Goal: Task Accomplishment & Management: Manage account settings

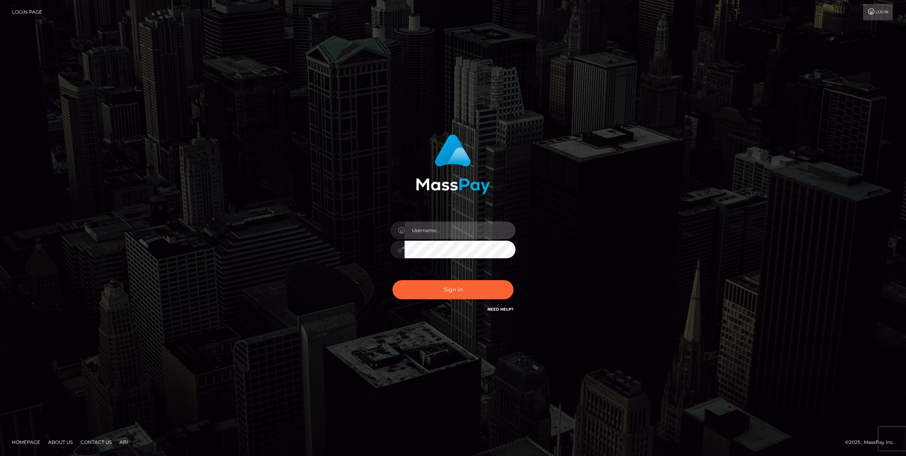
type input "bengreen"
click at [424, 287] on div "Sign in Need Help?" at bounding box center [453, 292] width 137 height 35
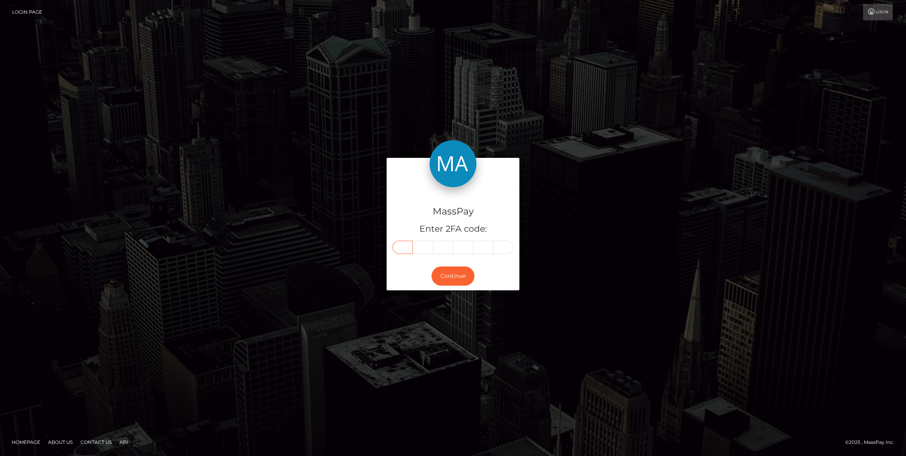
click at [408, 250] on input "text" at bounding box center [402, 247] width 20 height 13
paste input "1"
type input "1"
type input "8"
type input "0"
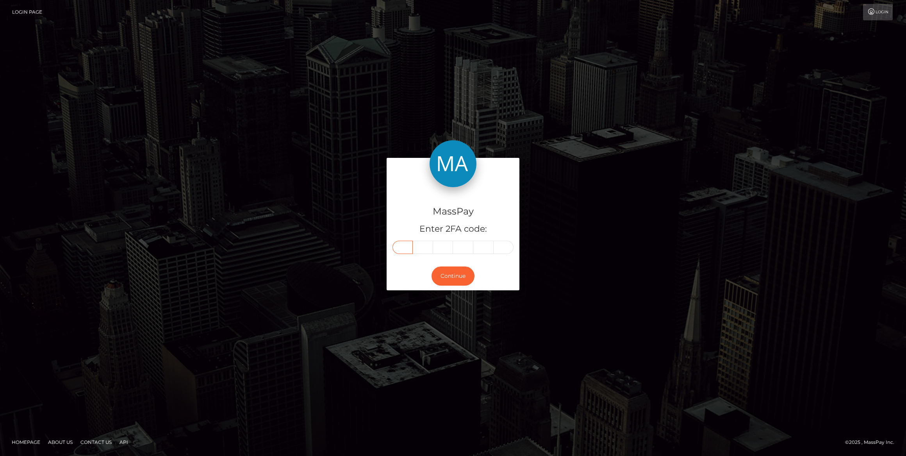
type input "9"
type input "7"
type input "5"
click at [440, 282] on button "Continue" at bounding box center [453, 275] width 43 height 19
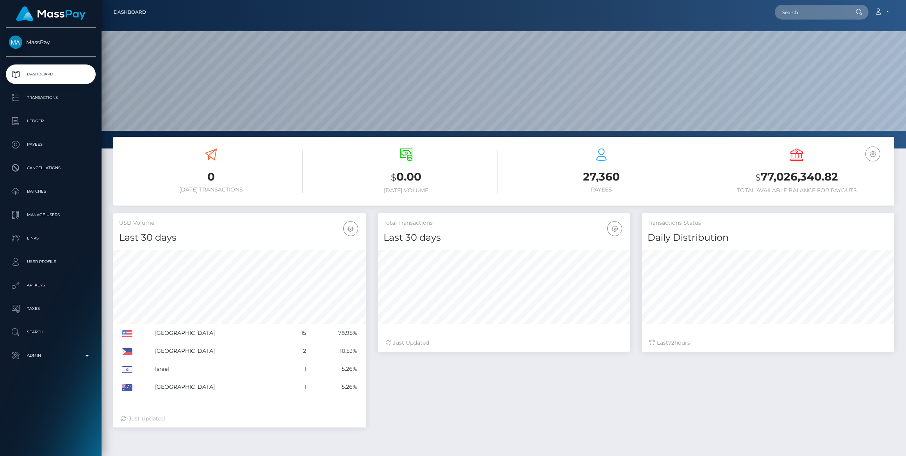
scroll to position [138, 252]
click at [48, 364] on link "Admin" at bounding box center [51, 356] width 90 height 20
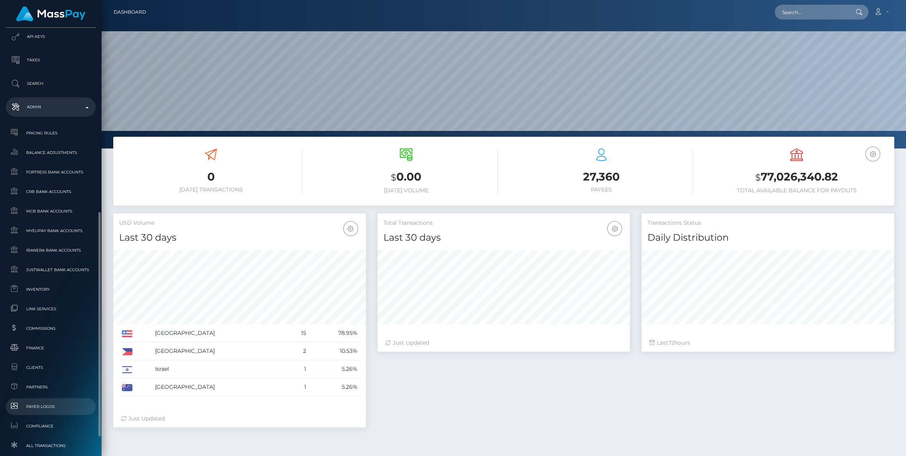
scroll to position [284, 0]
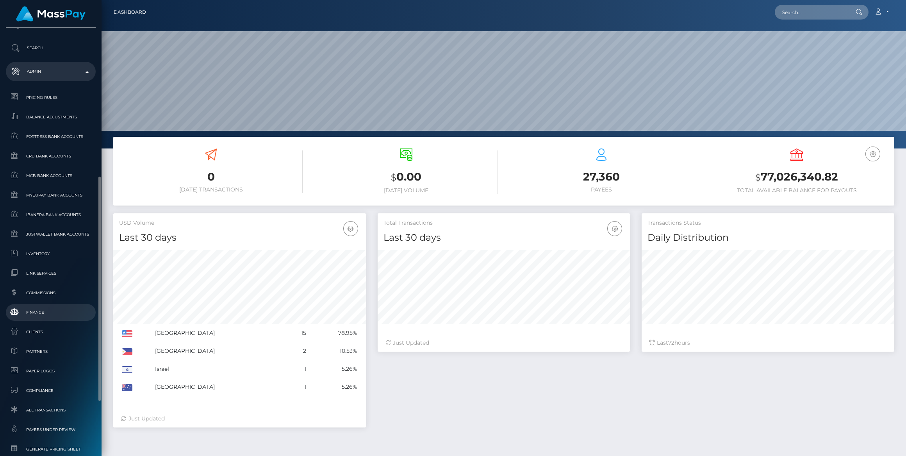
click at [59, 318] on link "Finance" at bounding box center [51, 312] width 90 height 17
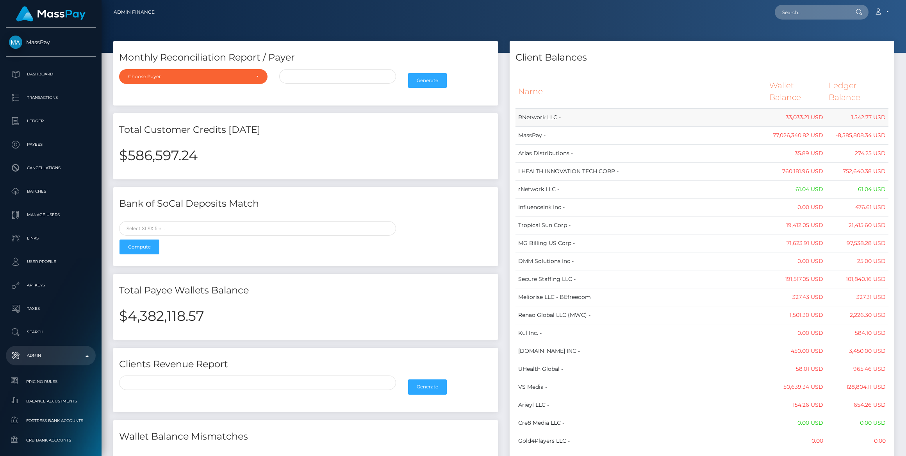
drag, startPoint x: 522, startPoint y: 84, endPoint x: 588, endPoint y: 105, distance: 68.8
drag, startPoint x: 588, startPoint y: 105, endPoint x: 521, endPoint y: 93, distance: 68.7
click at [521, 93] on th "Name" at bounding box center [640, 91] width 251 height 33
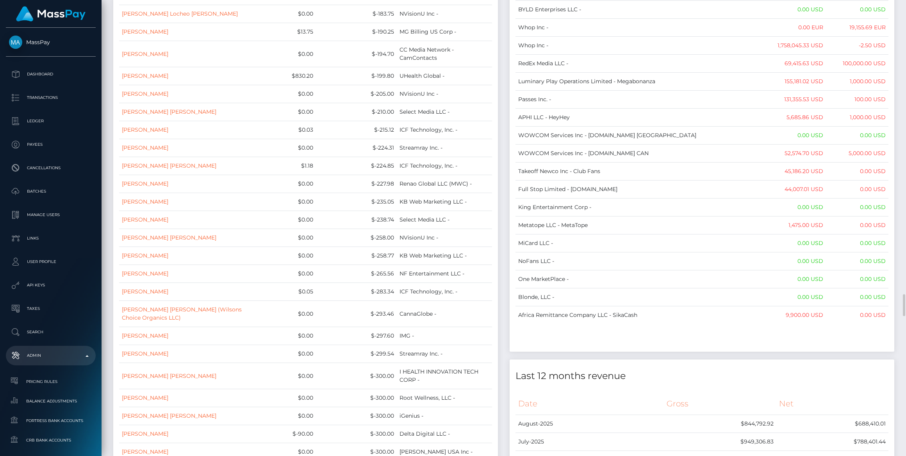
scroll to position [6141, 0]
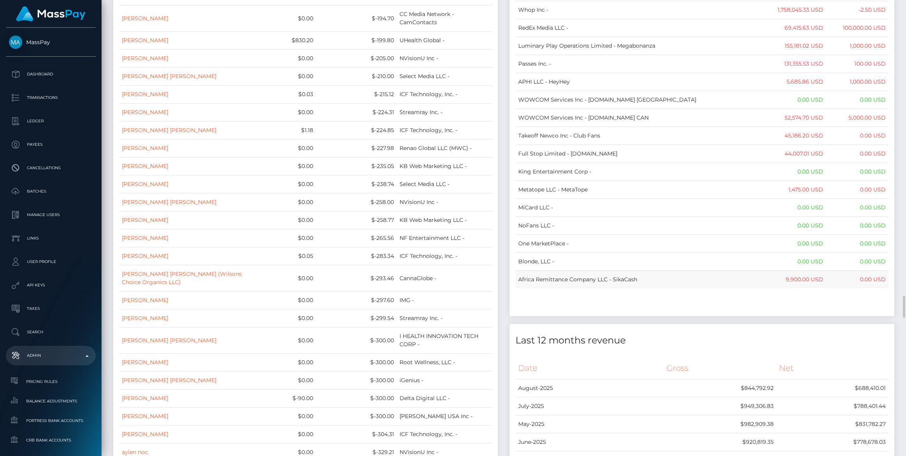
drag, startPoint x: 517, startPoint y: 87, endPoint x: 884, endPoint y: 194, distance: 382.3
copy table "Name Wallet Balance Ledger Balance RNetwork LLC - 33,033.21 USD 1,542.77 USD Ma…"
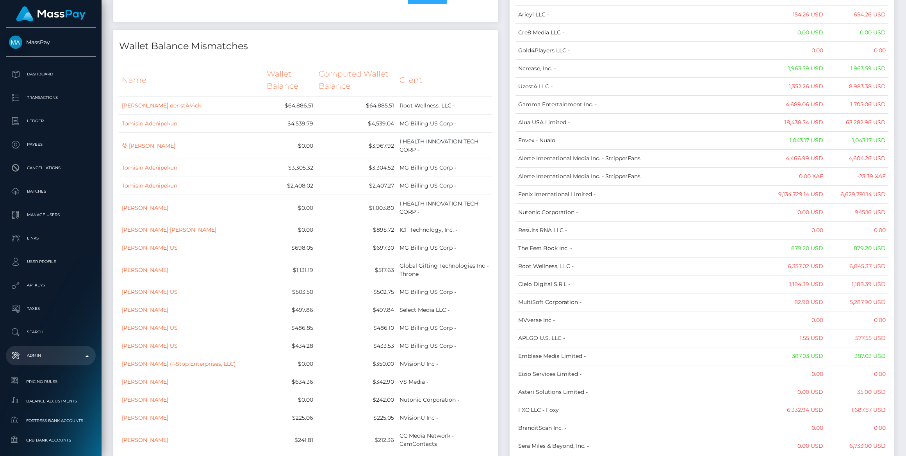
scroll to position [0, 0]
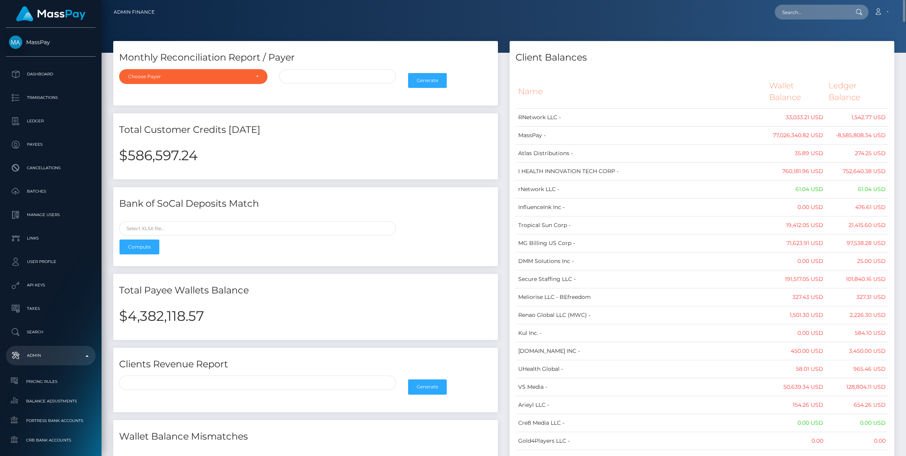
click at [145, 312] on h2 "$4,382,118.57" at bounding box center [305, 316] width 373 height 16
click at [145, 314] on h2 "$4,382,118.57" at bounding box center [305, 316] width 373 height 16
copy h2 "4,382,118.57"
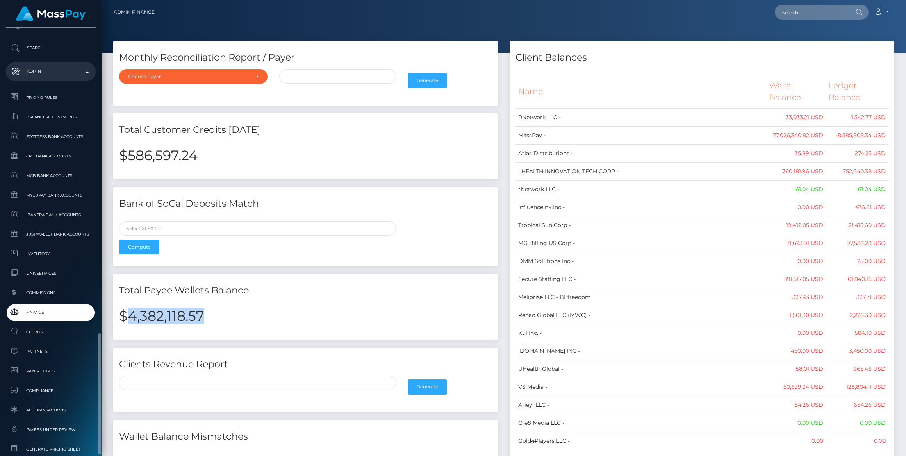
scroll to position [386, 0]
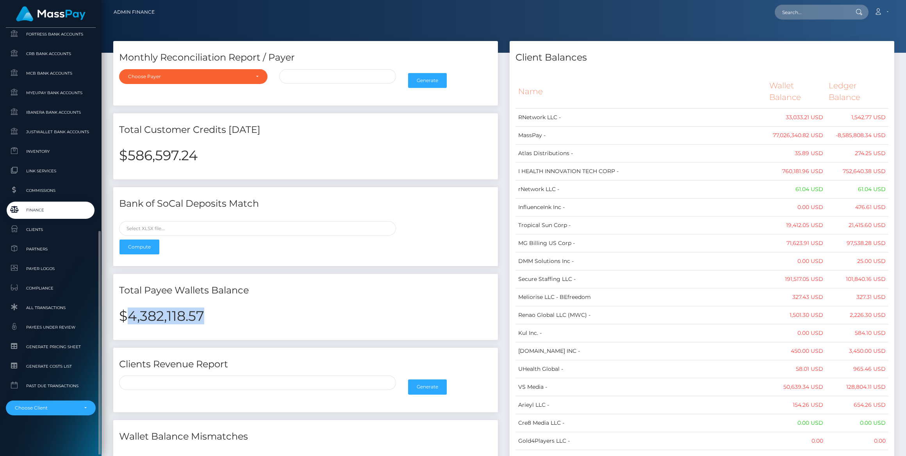
click at [57, 210] on span "Finance" at bounding box center [51, 209] width 84 height 9
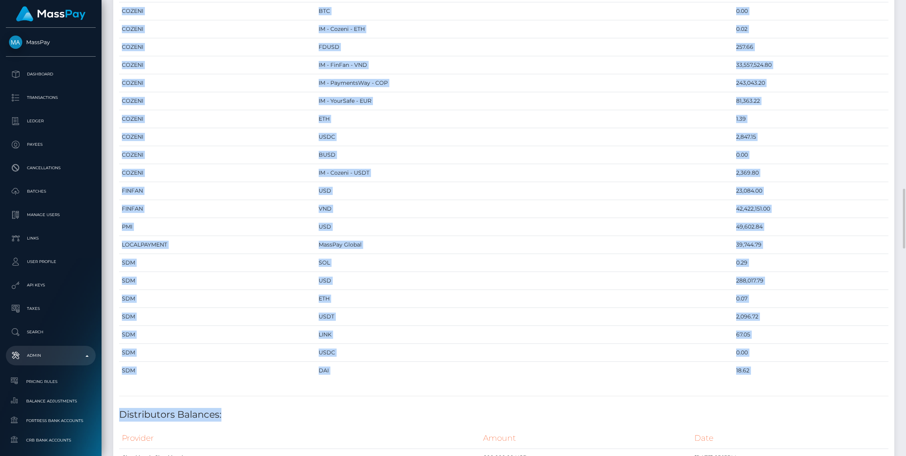
scroll to position [1171, 0]
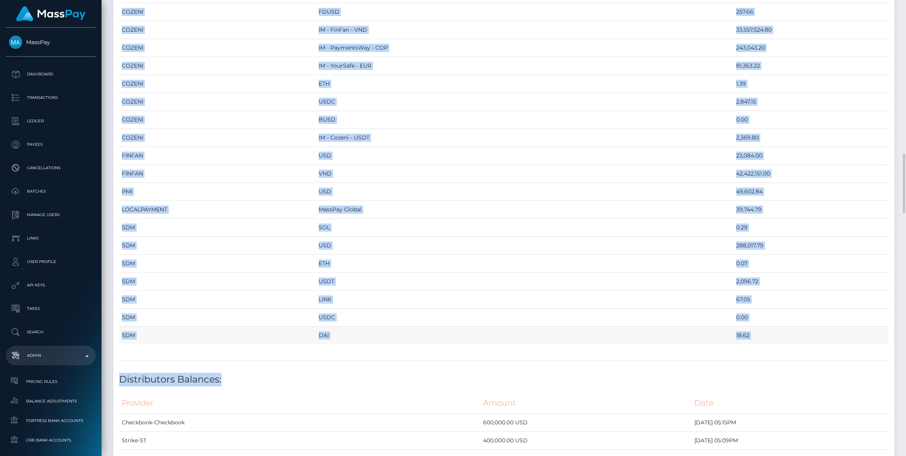
drag, startPoint x: 116, startPoint y: 82, endPoint x: 725, endPoint y: 325, distance: 655.8
copy div "Provider Currency Balance MYEUPAY EUR 762,771.90 MYEUPAY GBP 0.00 CHECKBOOK Pre…"
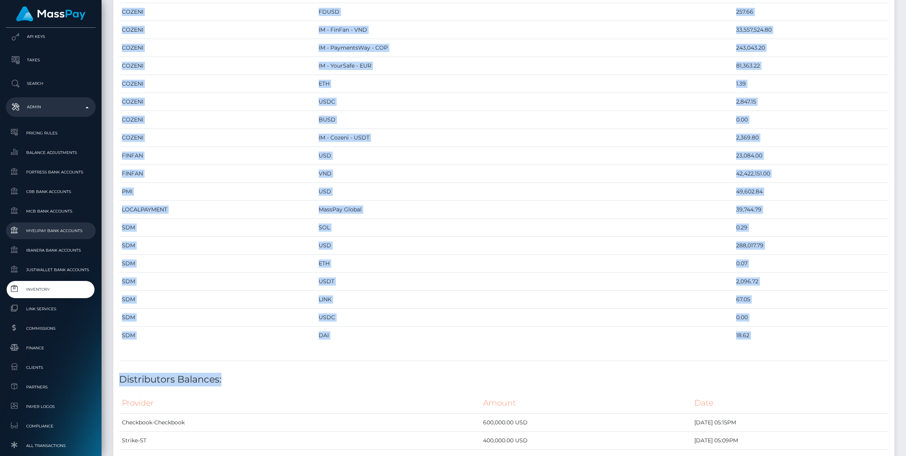
scroll to position [386, 0]
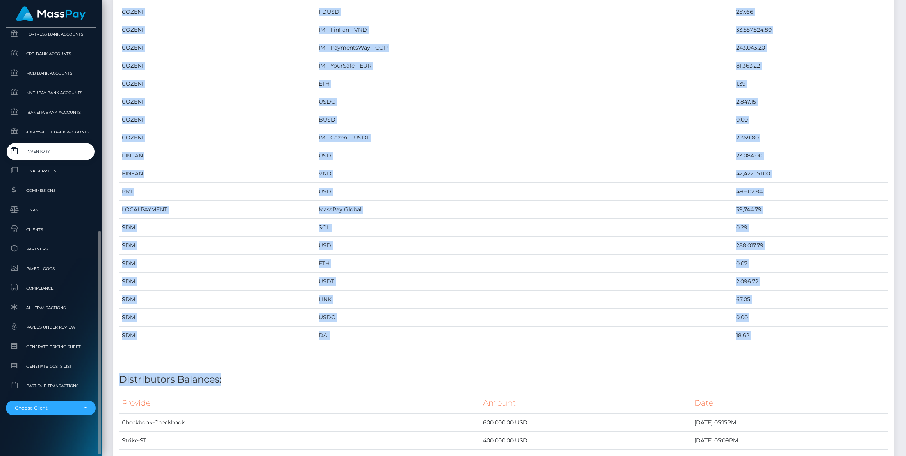
click at [41, 155] on span "Inventory" at bounding box center [51, 151] width 84 height 9
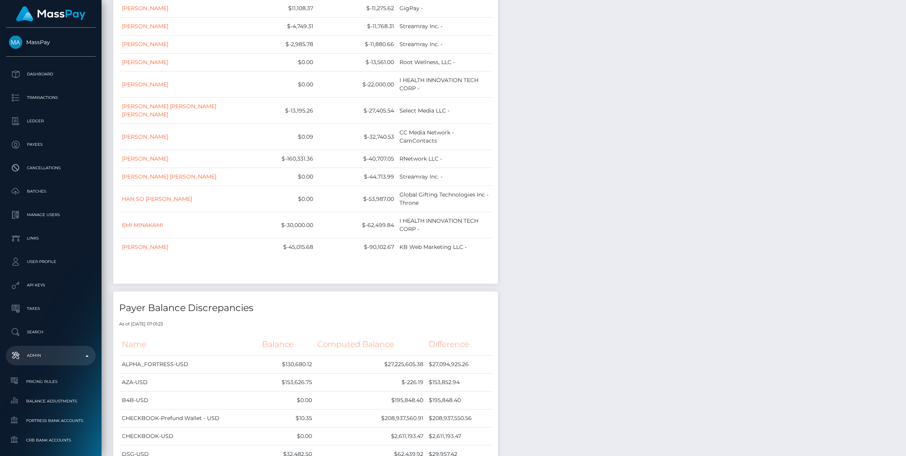
scroll to position [9013, 0]
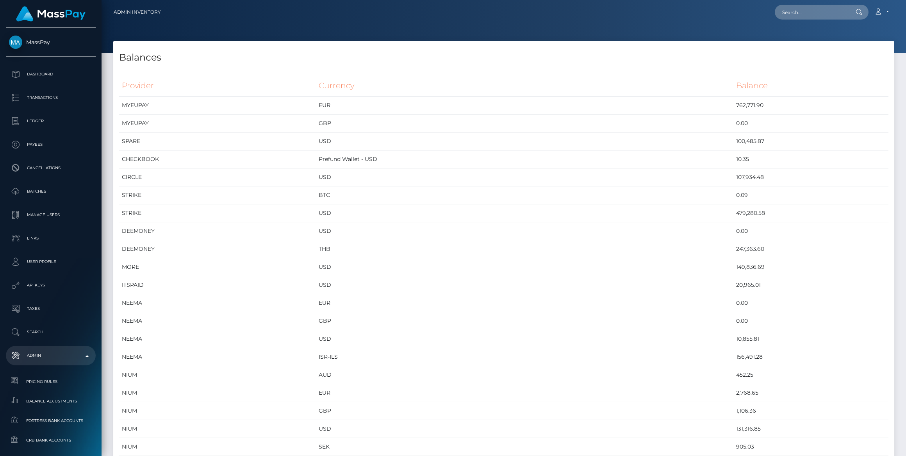
scroll to position [3391, 781]
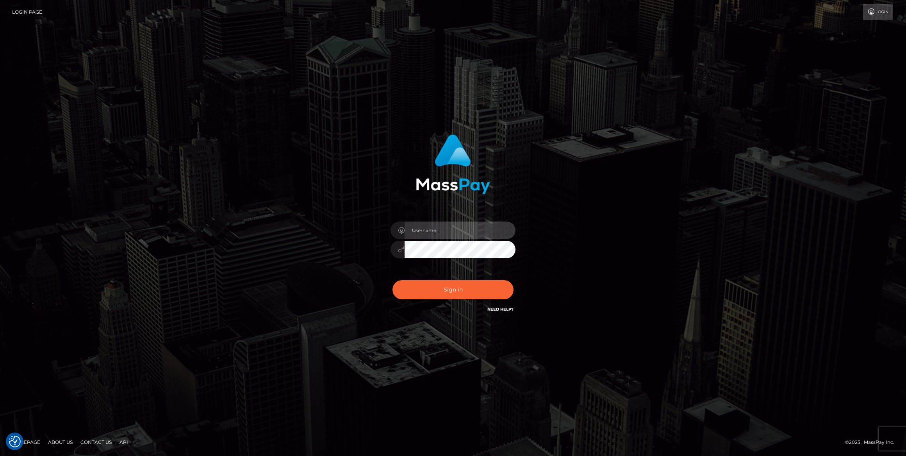
type input "bengreen"
click at [471, 287] on div "0cAFcWeA7B1udvAhjAmXeDnFoV8oHmMpfYCzgPlYgrIZ8H44LHxlP24eiFqHnTBQKONzVu3Yz5OgMee…" at bounding box center [453, 292] width 137 height 35
type input "bengreen"
click at [419, 294] on button "Sign in" at bounding box center [452, 289] width 121 height 19
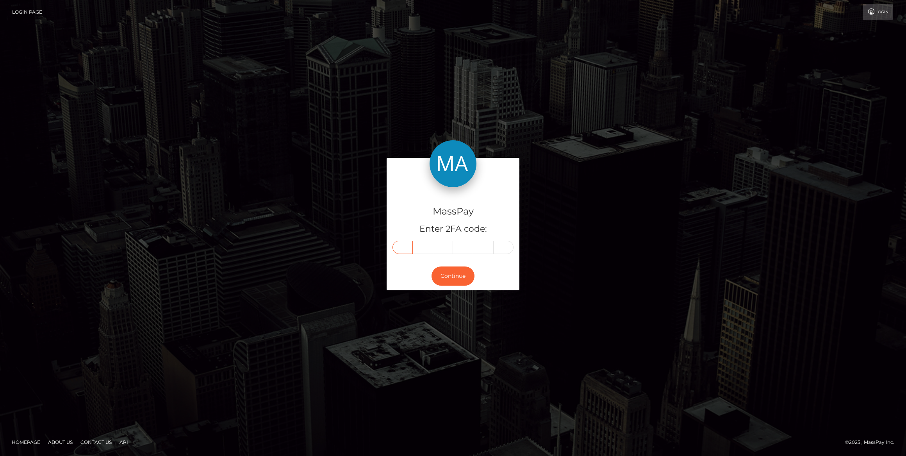
paste input "5"
type input "5"
type input "0"
type input "2"
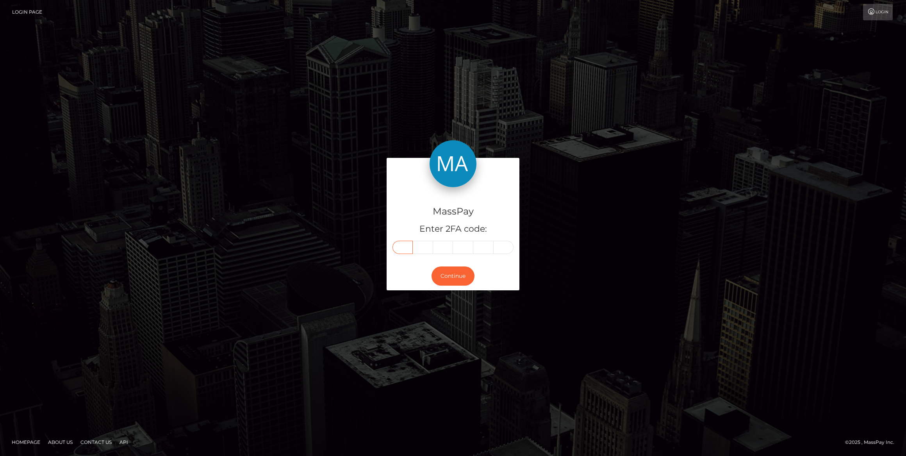
type input "3"
type input "7"
click at [445, 280] on button "Continue" at bounding box center [453, 275] width 43 height 19
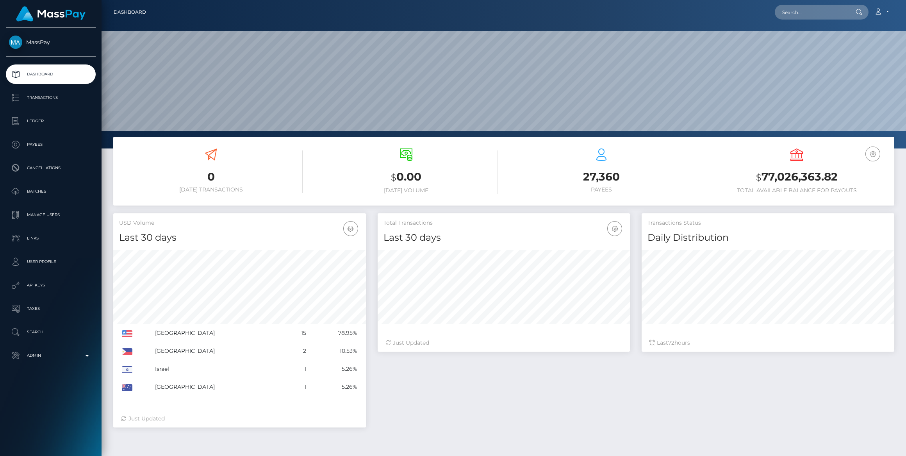
scroll to position [138, 252]
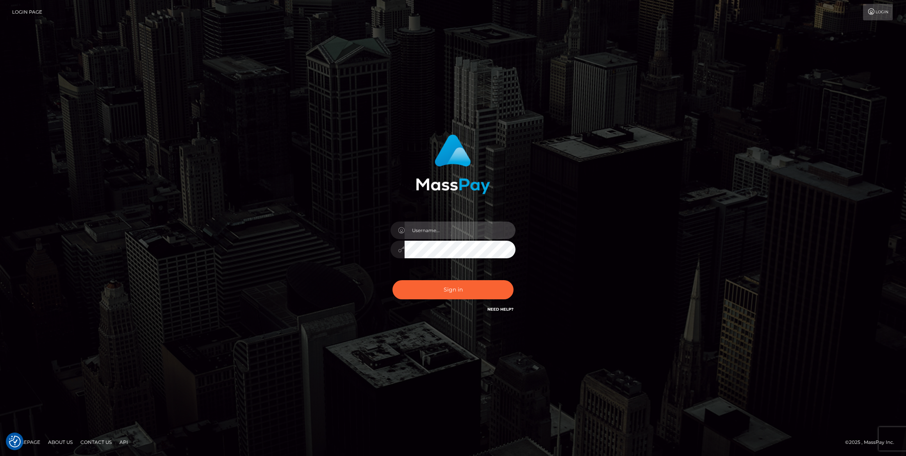
type input "bengreen"
click at [401, 294] on button "Sign in" at bounding box center [452, 289] width 121 height 19
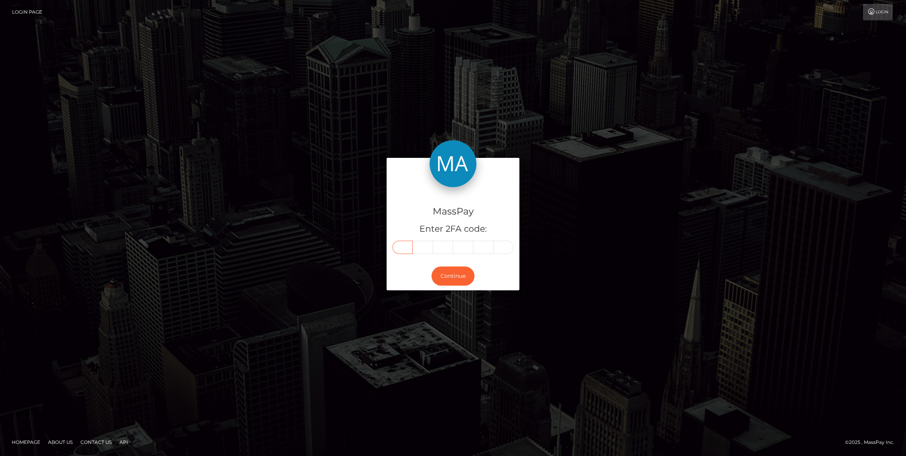
click at [404, 247] on input "text" at bounding box center [402, 247] width 20 height 13
paste input "6"
type input "6"
type input "0"
type input "2"
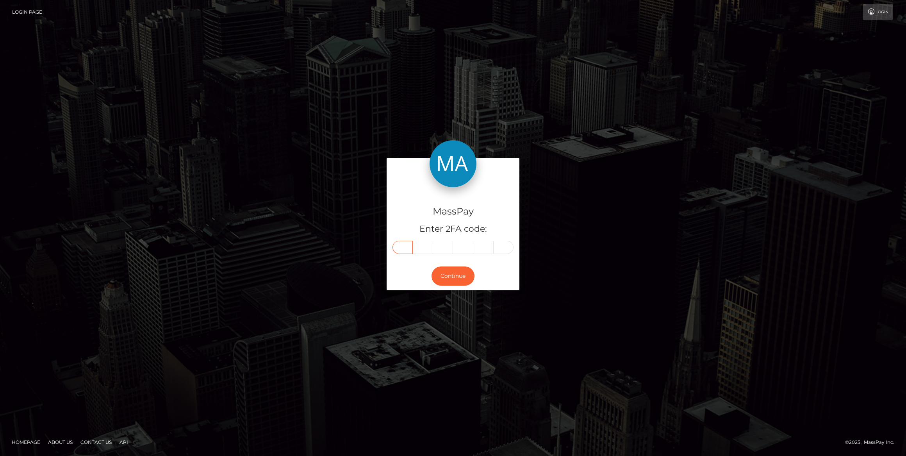
type input "8"
type input "5"
type input "8"
click at [443, 279] on button "Continue" at bounding box center [453, 275] width 43 height 19
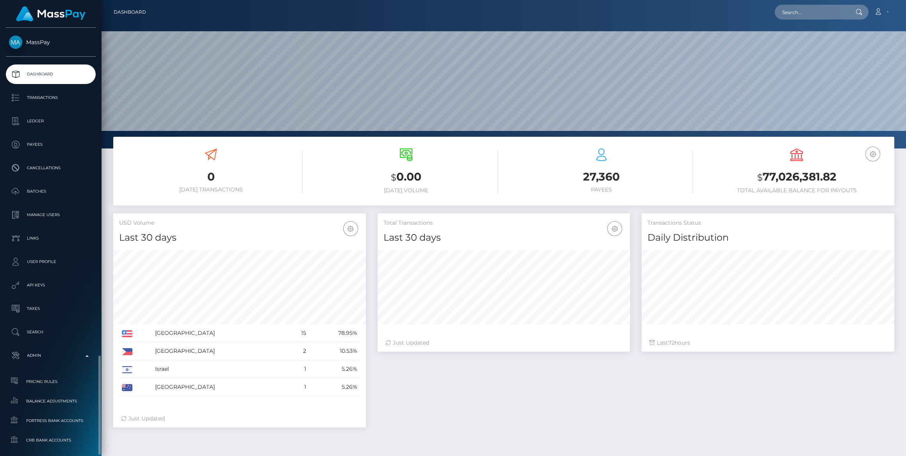
scroll to position [138, 252]
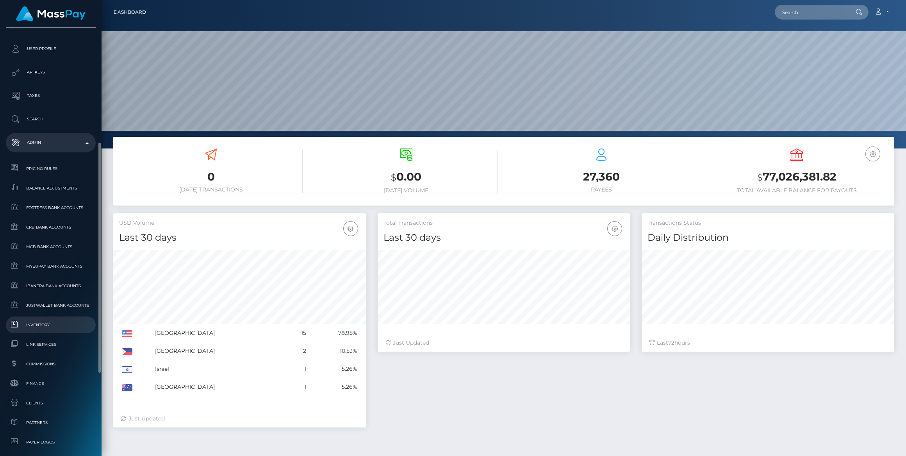
click at [30, 324] on span "Inventory" at bounding box center [51, 324] width 84 height 9
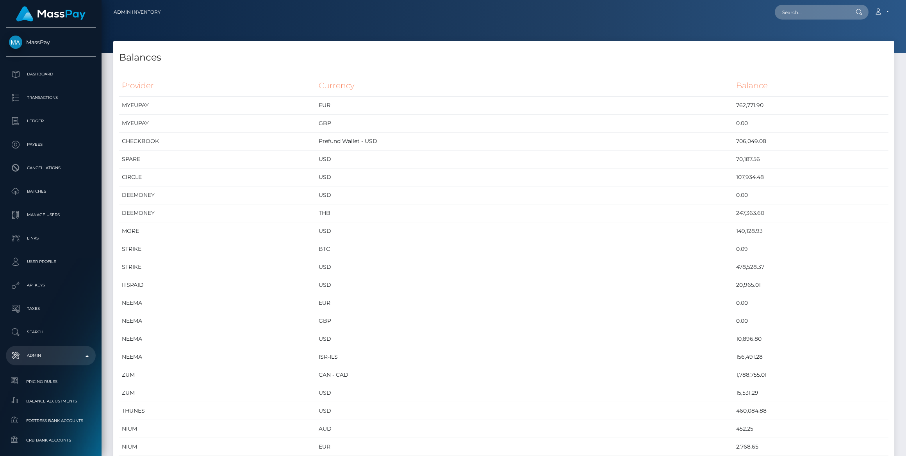
scroll to position [3391, 781]
drag, startPoint x: 736, startPoint y: 148, endPoint x: 671, endPoint y: 154, distance: 65.5
click at [671, 154] on td "USD" at bounding box center [524, 159] width 417 height 18
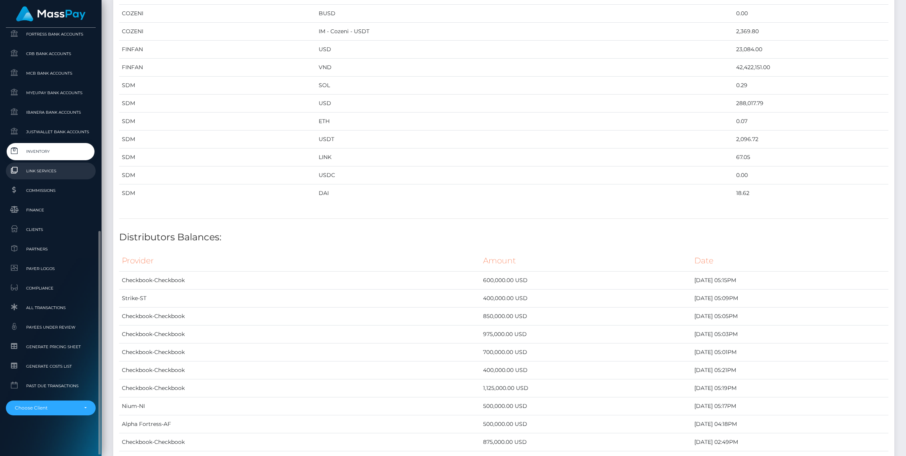
scroll to position [386, 0]
click at [58, 408] on div "Choose Client" at bounding box center [46, 408] width 63 height 6
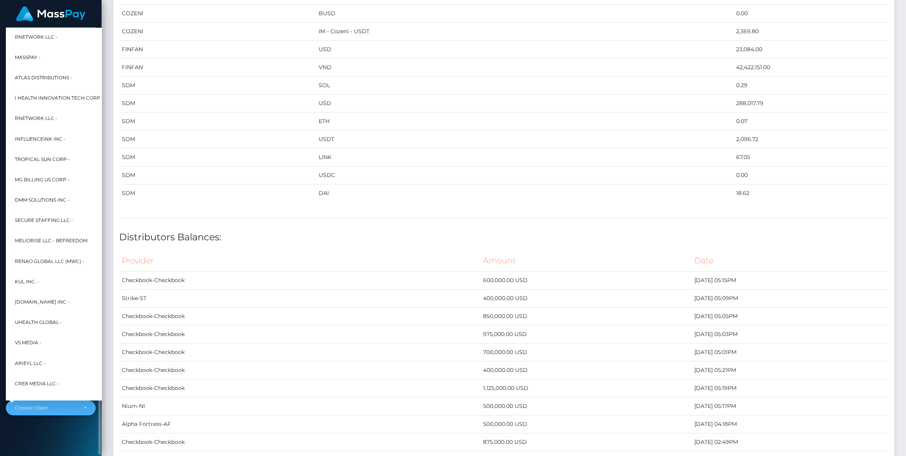
click at [58, 409] on div "Choose Client" at bounding box center [46, 408] width 63 height 6
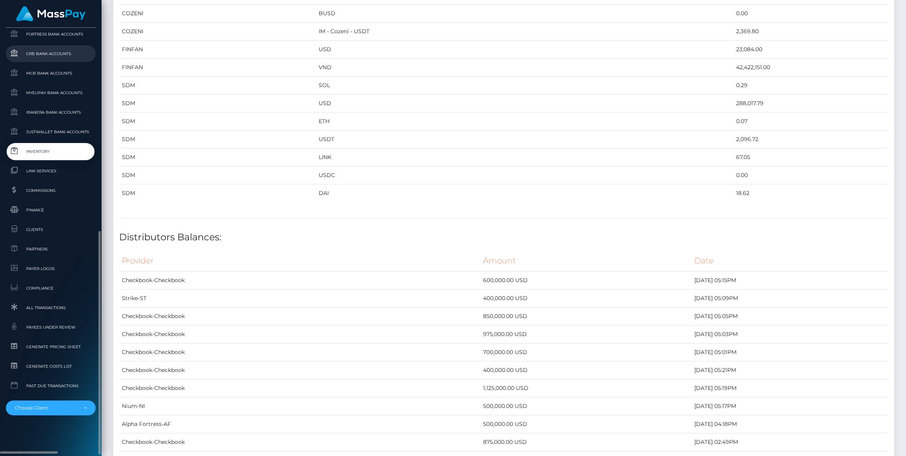
click at [56, 54] on span "CRB Bank Accounts" at bounding box center [51, 53] width 84 height 9
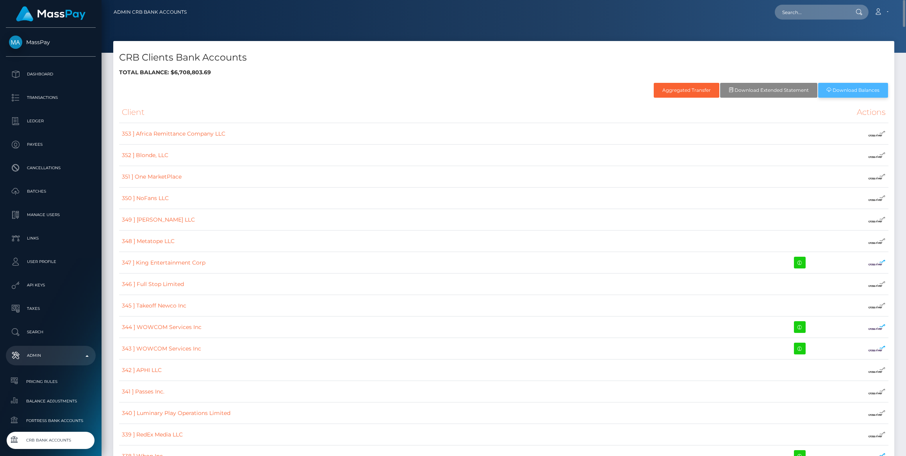
click at [856, 93] on link "Download Balances" at bounding box center [853, 90] width 70 height 15
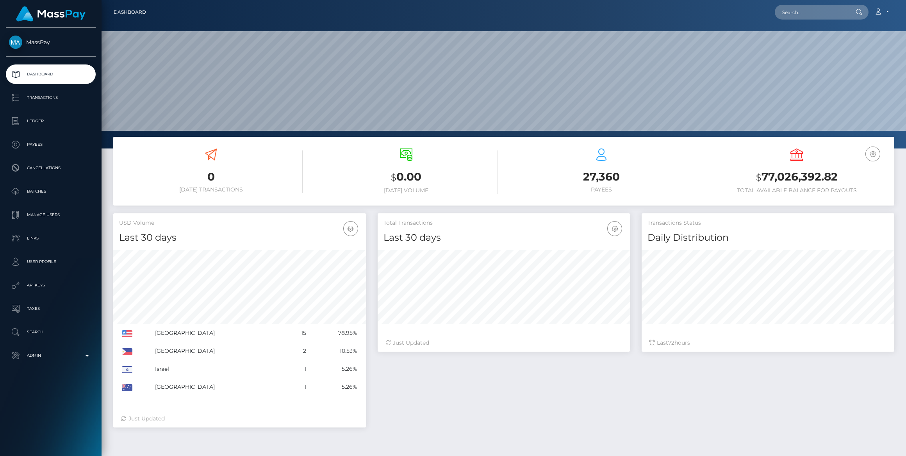
scroll to position [138, 252]
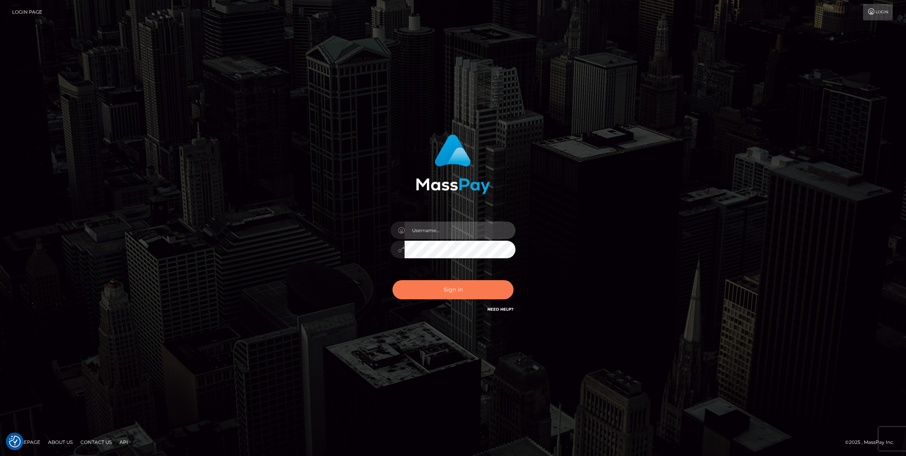
type input "bengreen"
drag, startPoint x: 446, startPoint y: 290, endPoint x: 441, endPoint y: 291, distance: 5.2
click at [446, 290] on button "Sign in" at bounding box center [452, 289] width 121 height 19
type input "bengreen"
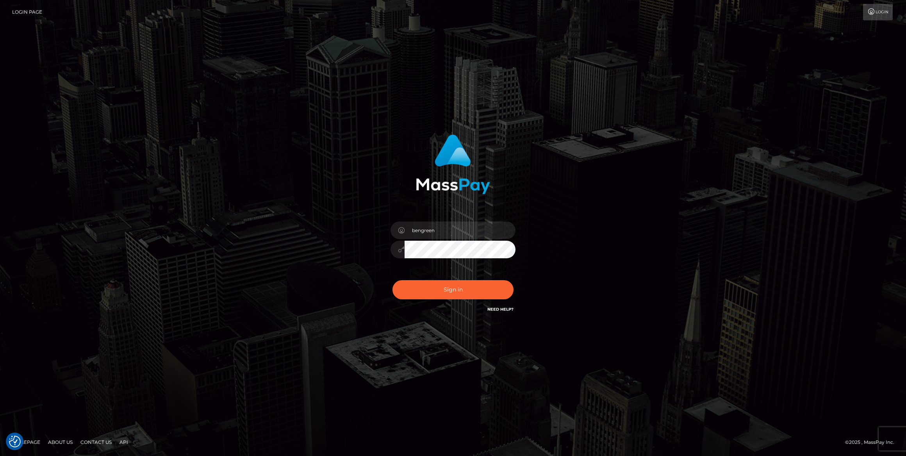
click at [429, 303] on div "0cAFcWeA5OqdsXM8p0bUErXD81EfO63zSzZQDp7jdZgXxPJ4jUiI8Qs8_1DUQjPRiRZGWJghTUgYMem…" at bounding box center [453, 292] width 137 height 35
click at [429, 301] on div "0cAFcWeA5OqdsXM8p0bUErXD81EfO63zSzZQDp7jdZgXxPJ4jUiI8Qs8_1DUQjPRiRZGWJghTUgYMem…" at bounding box center [453, 292] width 137 height 35
click at [428, 299] on button "Sign in" at bounding box center [452, 289] width 121 height 19
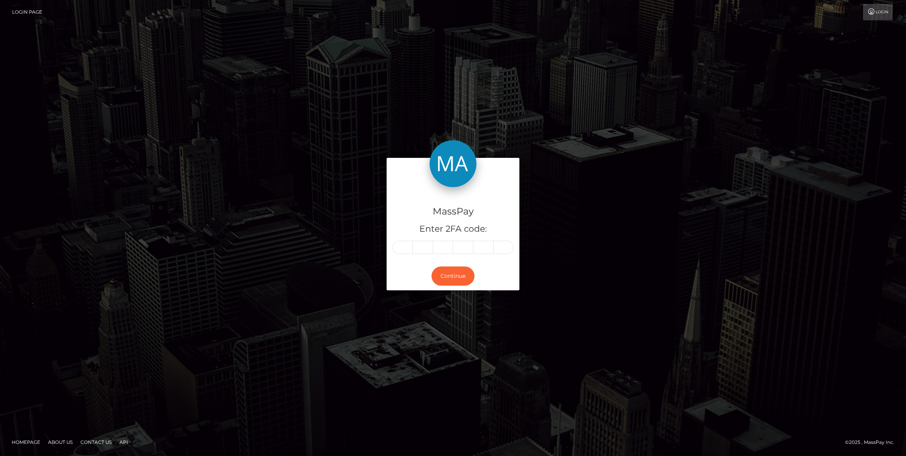
type input "4"
type input "5"
type input "4"
type input "5"
type input "0"
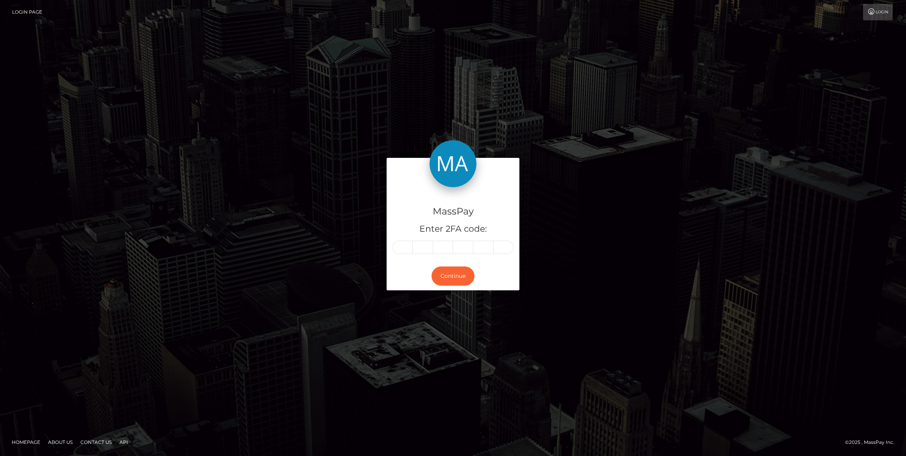
type input "9"
click at [443, 280] on button "Continue" at bounding box center [453, 275] width 43 height 19
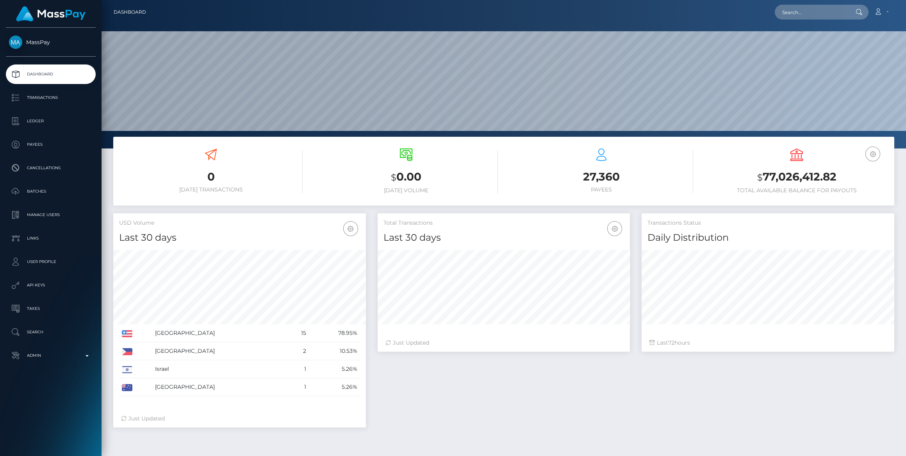
scroll to position [138, 252]
click at [32, 351] on p "Admin" at bounding box center [51, 355] width 84 height 12
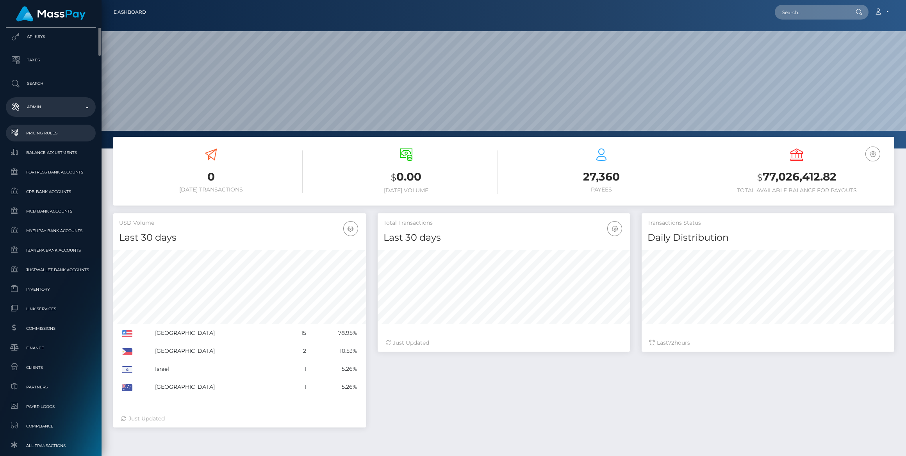
scroll to position [284, 0]
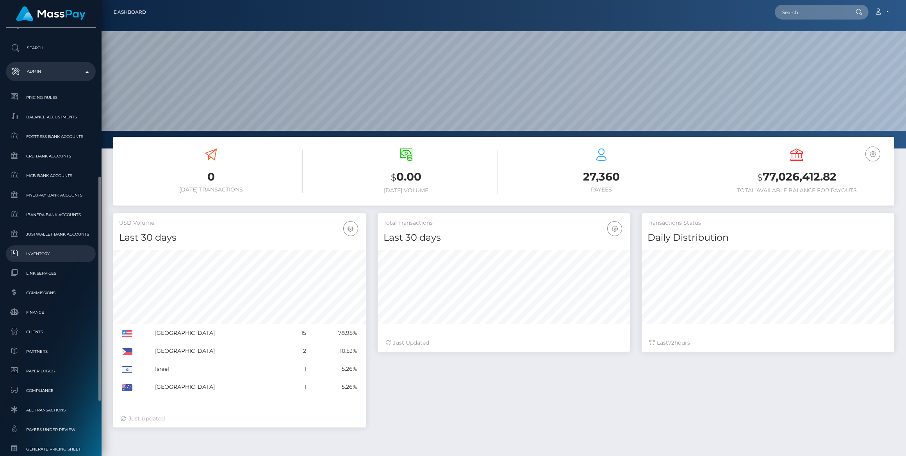
click at [45, 260] on link "Inventory" at bounding box center [51, 253] width 90 height 17
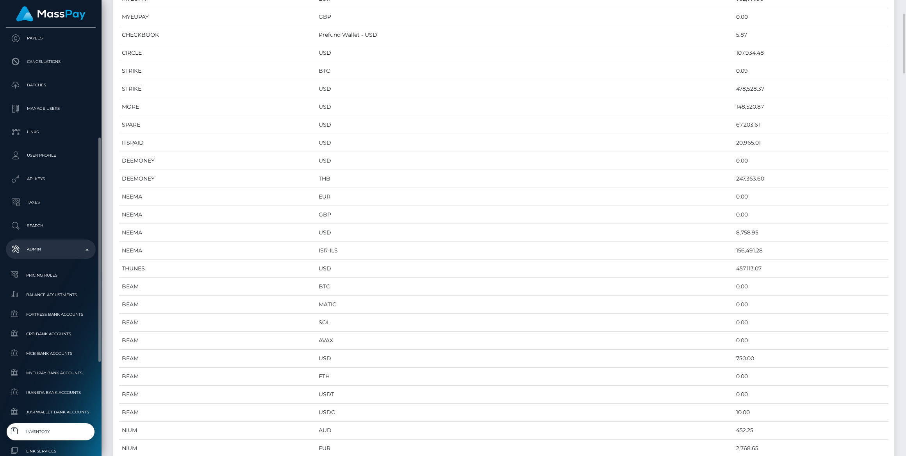
scroll to position [142, 0]
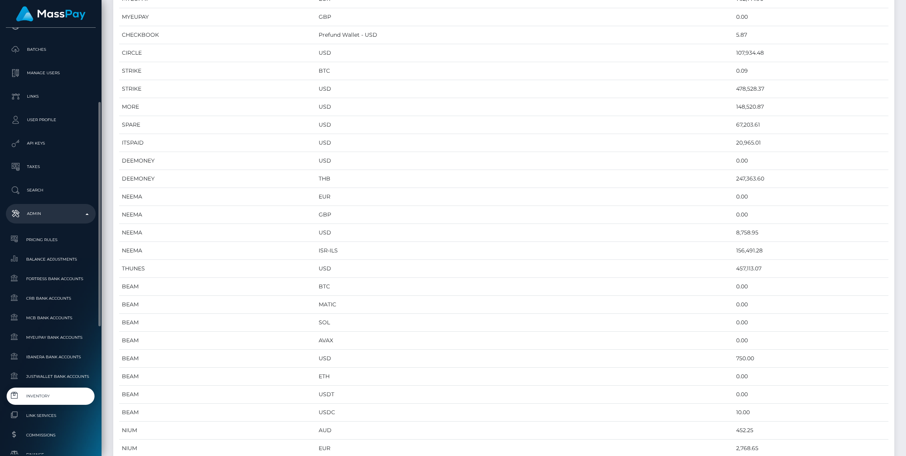
click at [39, 395] on span "Inventory" at bounding box center [51, 395] width 84 height 9
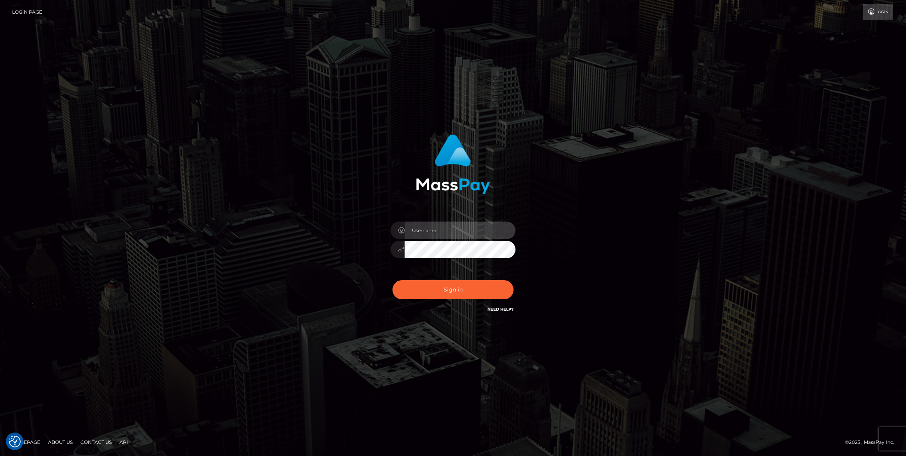
type input "bengreen"
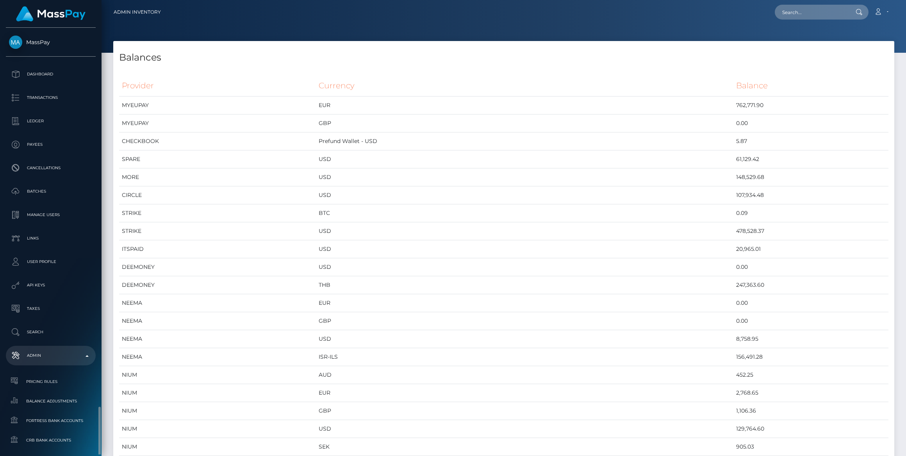
scroll to position [386, 0]
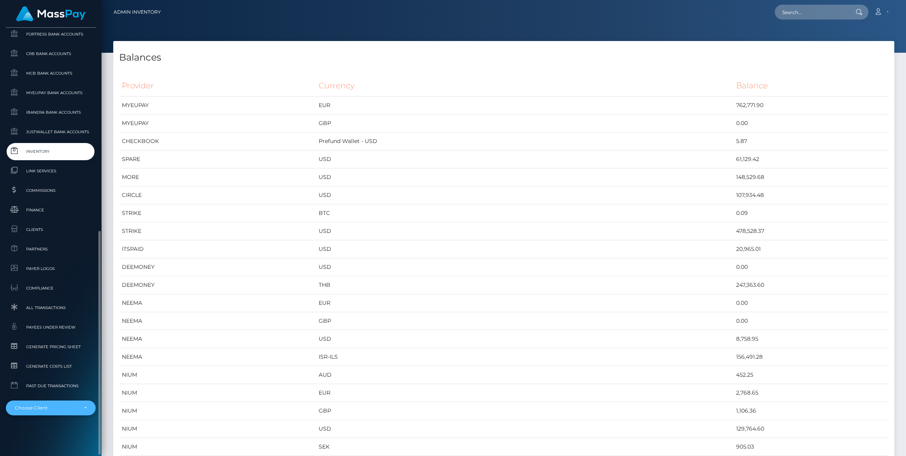
click at [45, 410] on div "Choose Client" at bounding box center [46, 408] width 63 height 6
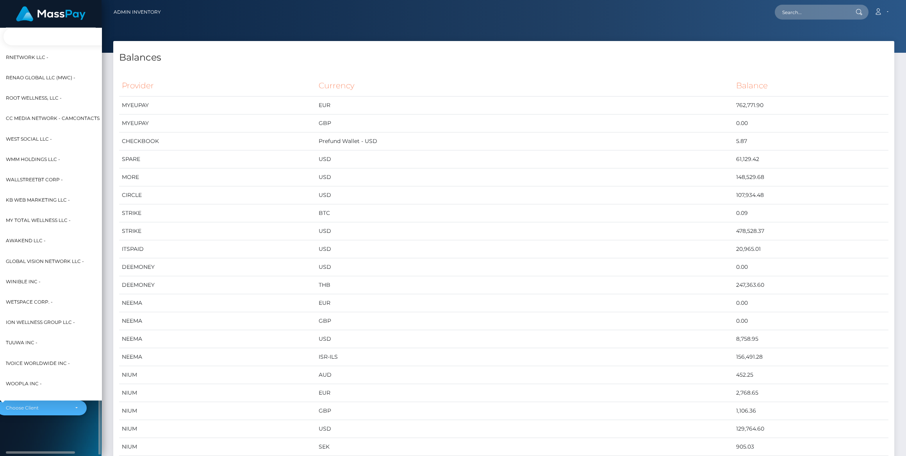
scroll to position [386, 9]
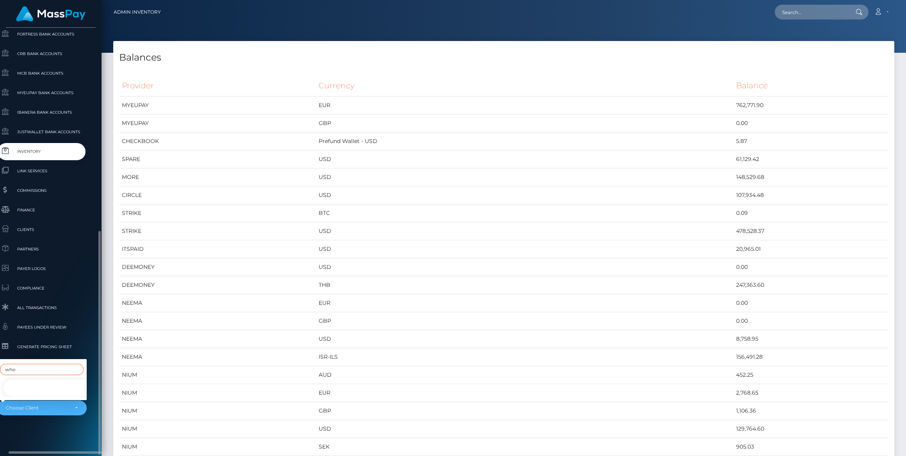
type input "who"
click at [35, 386] on link "Whop Inc -" at bounding box center [48, 388] width 90 height 18
select select "338"
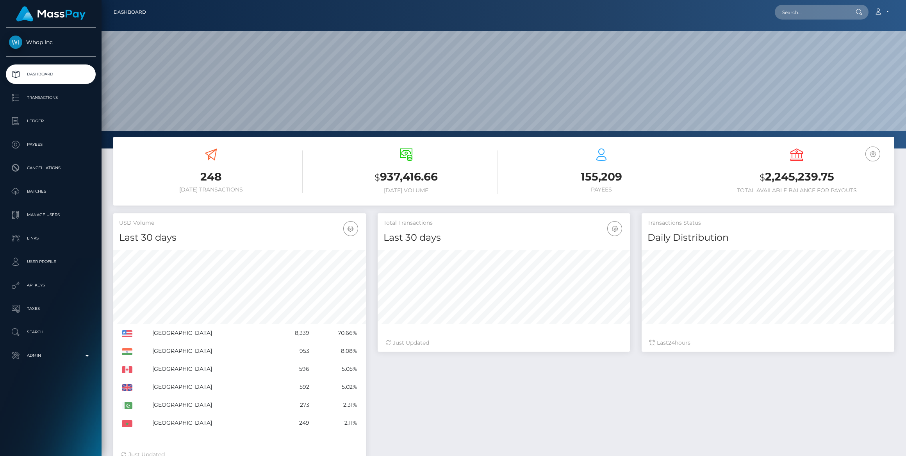
scroll to position [138, 252]
